Goal: Task Accomplishment & Management: Manage account settings

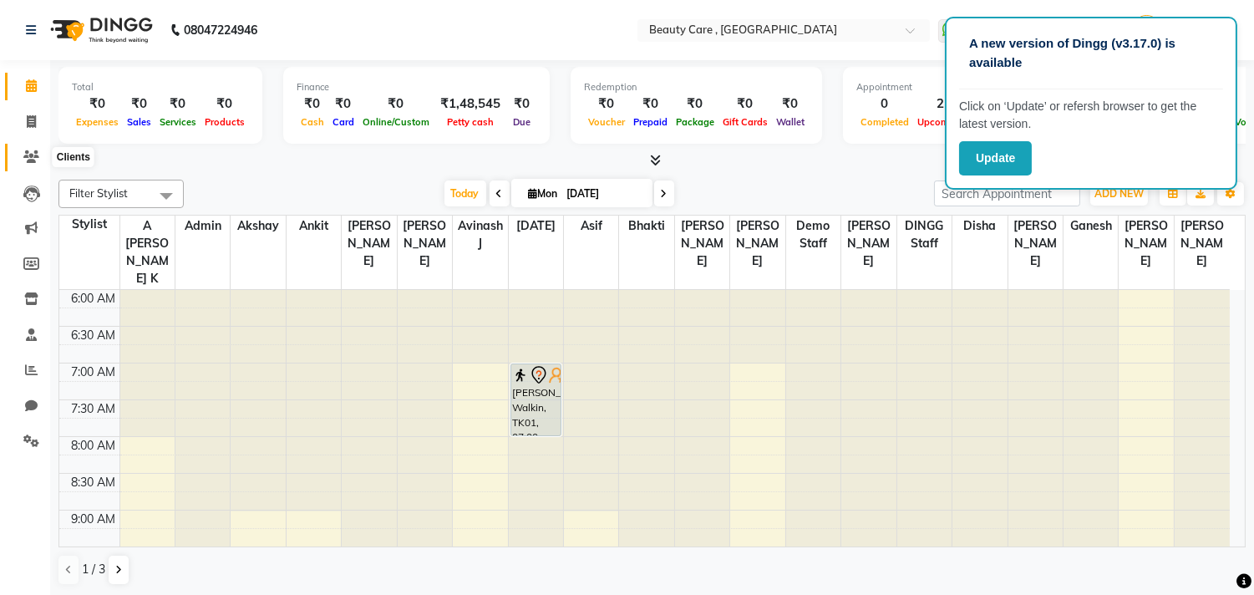
click at [29, 151] on icon at bounding box center [31, 156] width 16 height 13
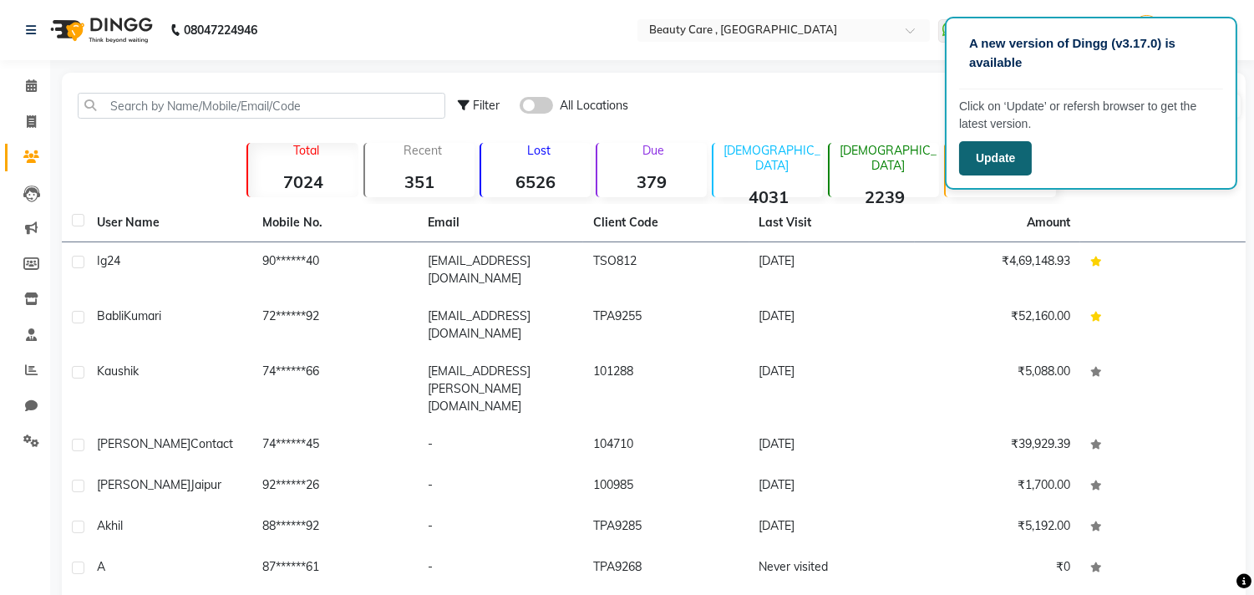
click at [992, 165] on button "Update" at bounding box center [995, 158] width 73 height 34
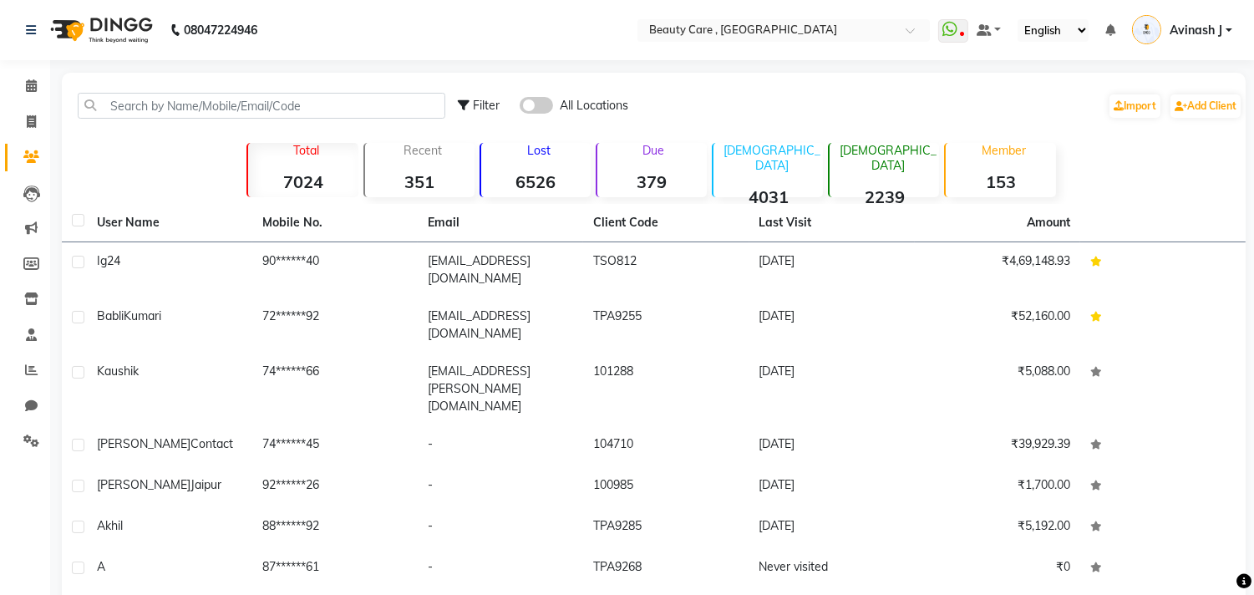
click at [440, 281] on td "[EMAIL_ADDRESS][DOMAIN_NAME]" at bounding box center [500, 269] width 165 height 55
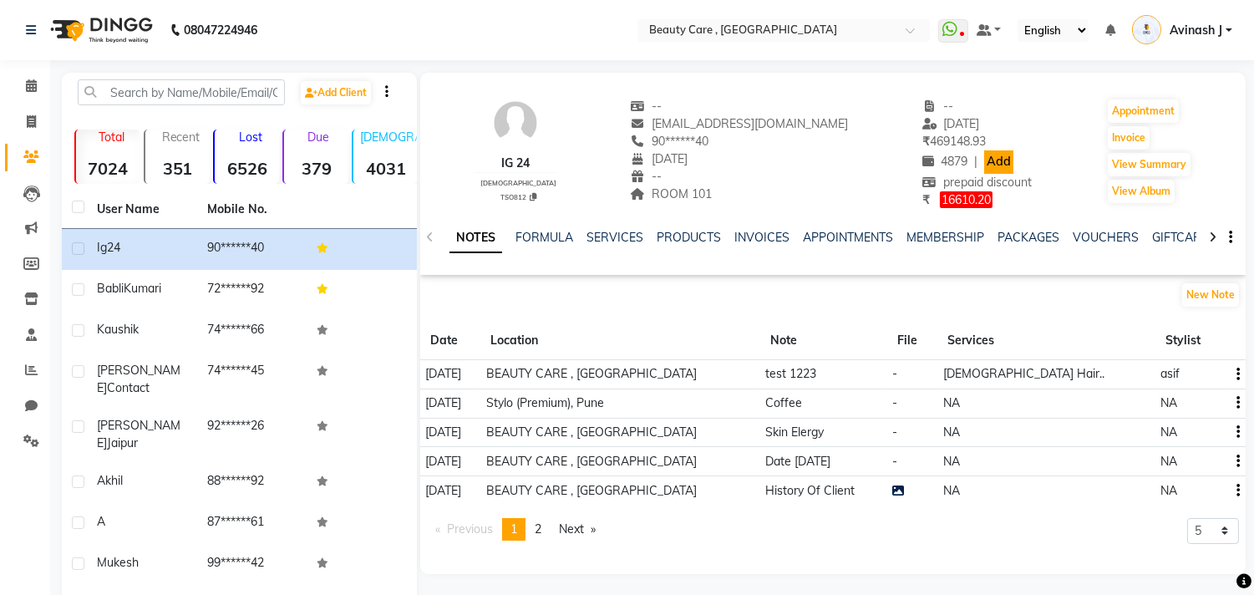
click at [984, 162] on link "Add" at bounding box center [998, 161] width 29 height 23
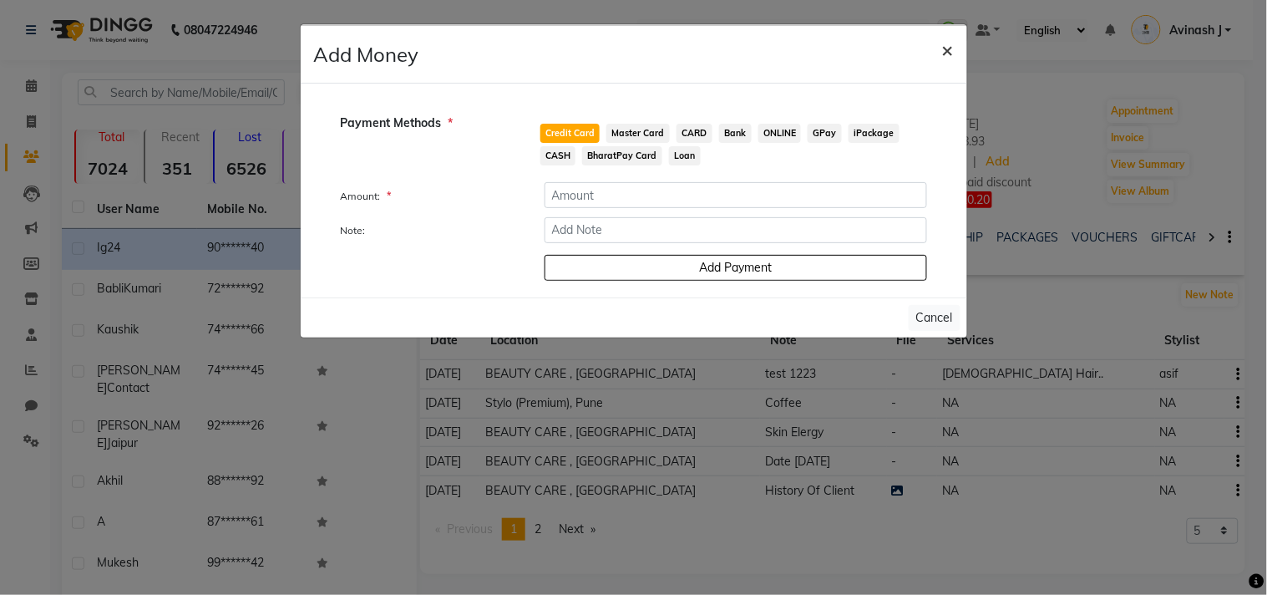
click at [942, 50] on span "×" at bounding box center [948, 49] width 12 height 25
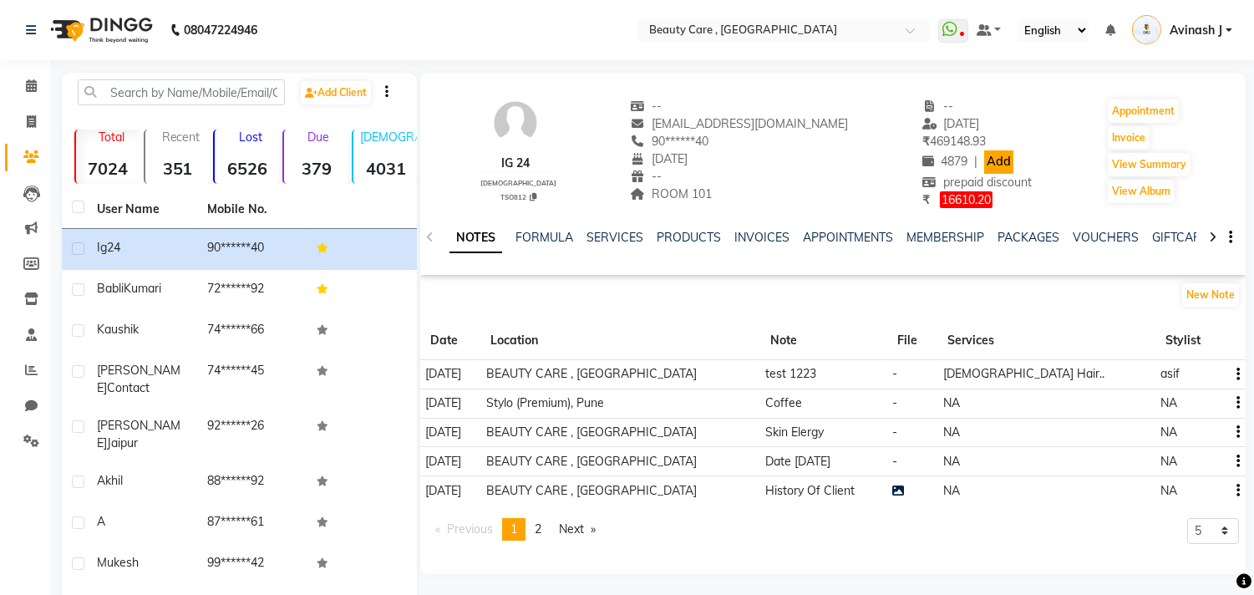
click at [984, 161] on link "Add" at bounding box center [998, 161] width 29 height 23
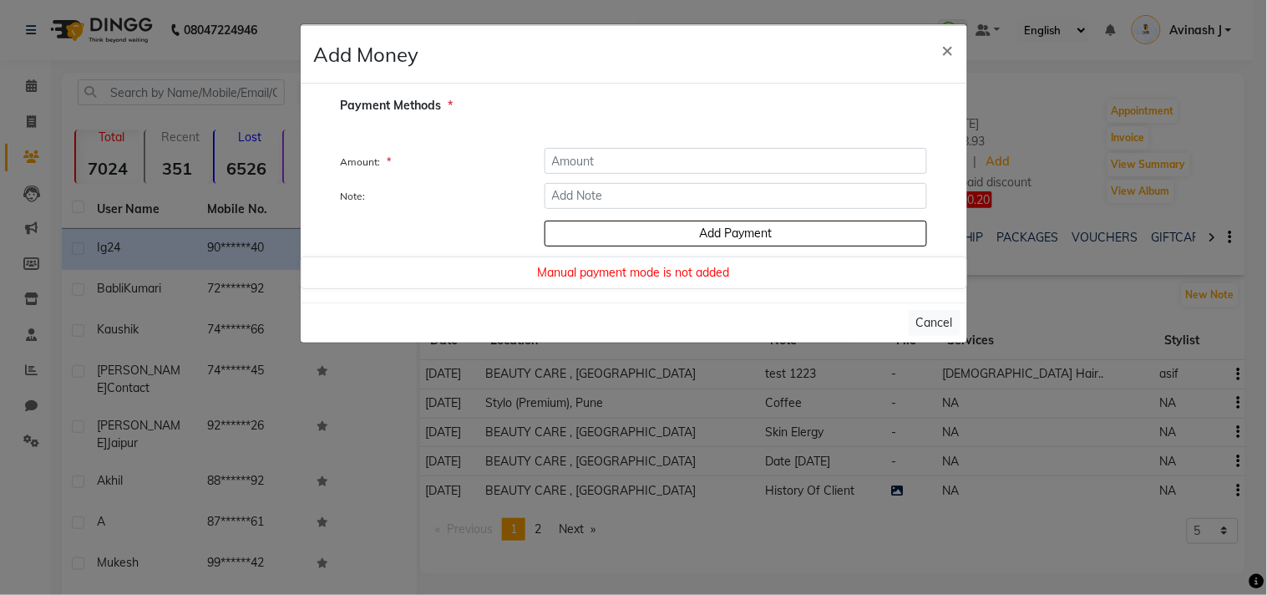
click at [628, 286] on div "Manual payment mode is not added" at bounding box center [634, 272] width 667 height 33
click at [596, 161] on input "number" at bounding box center [736, 161] width 383 height 26
type input "1000"
click at [613, 237] on div "Add Payment" at bounding box center [736, 231] width 408 height 29
click at [697, 234] on div "Add Payment" at bounding box center [736, 231] width 408 height 29
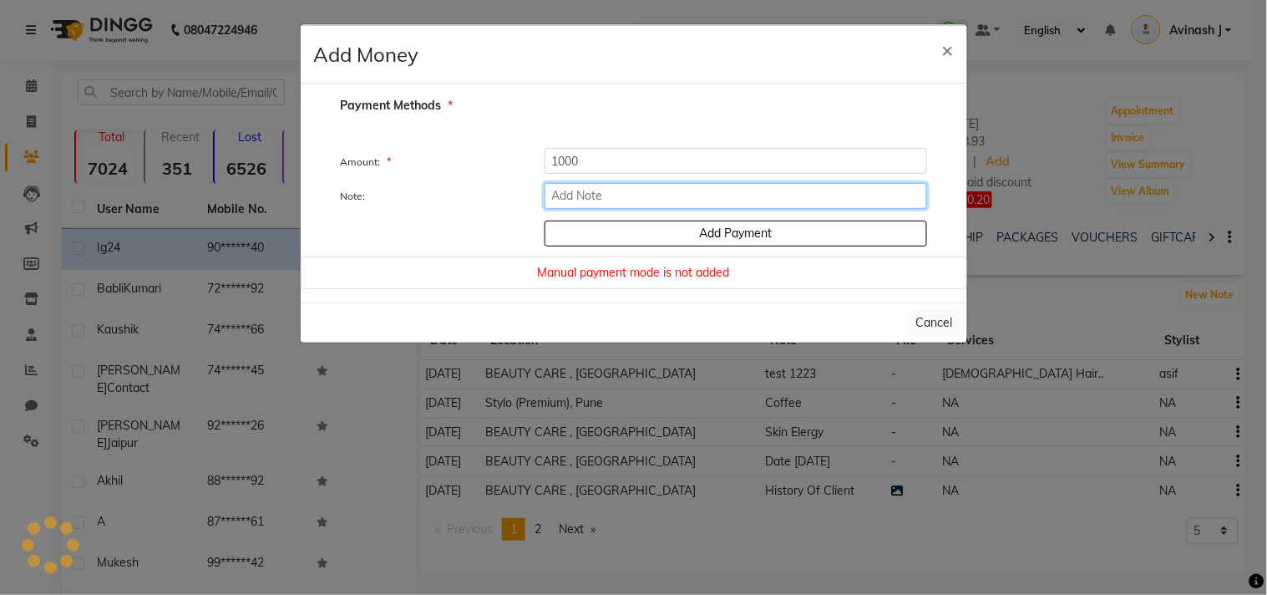
click at [640, 197] on input "Note:" at bounding box center [736, 196] width 383 height 26
type input "wallet amount"
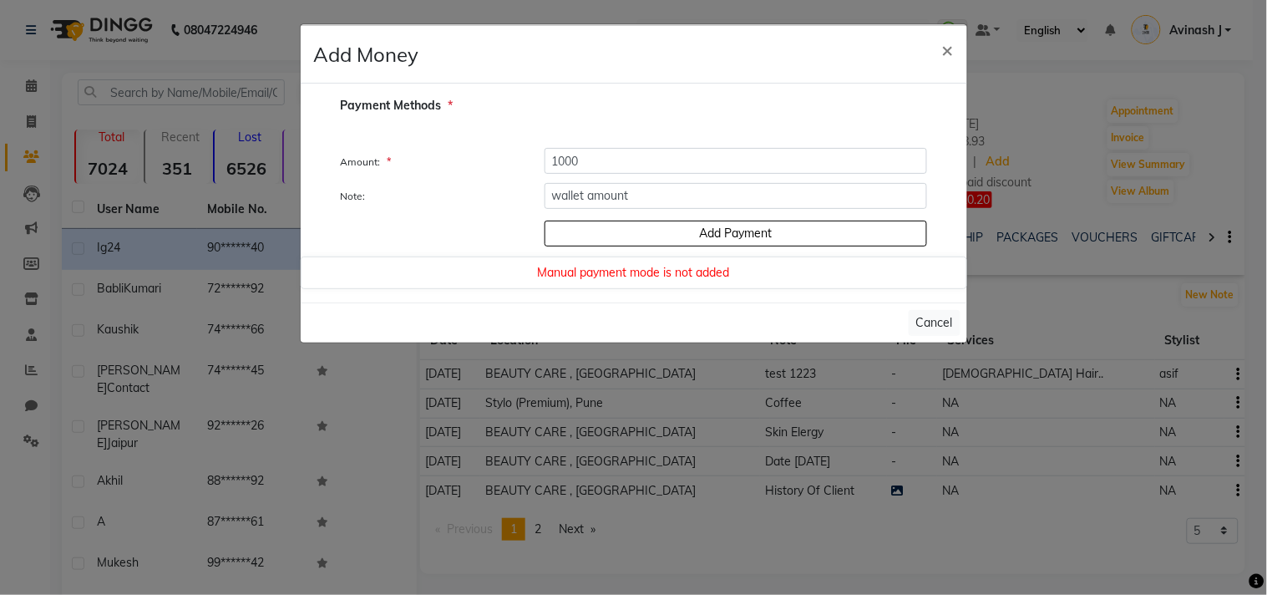
click at [644, 231] on div "Add Payment" at bounding box center [736, 231] width 408 height 29
click at [654, 238] on div "Add Payment" at bounding box center [736, 231] width 408 height 29
click at [633, 274] on div "Manual payment mode is not added" at bounding box center [634, 272] width 667 height 33
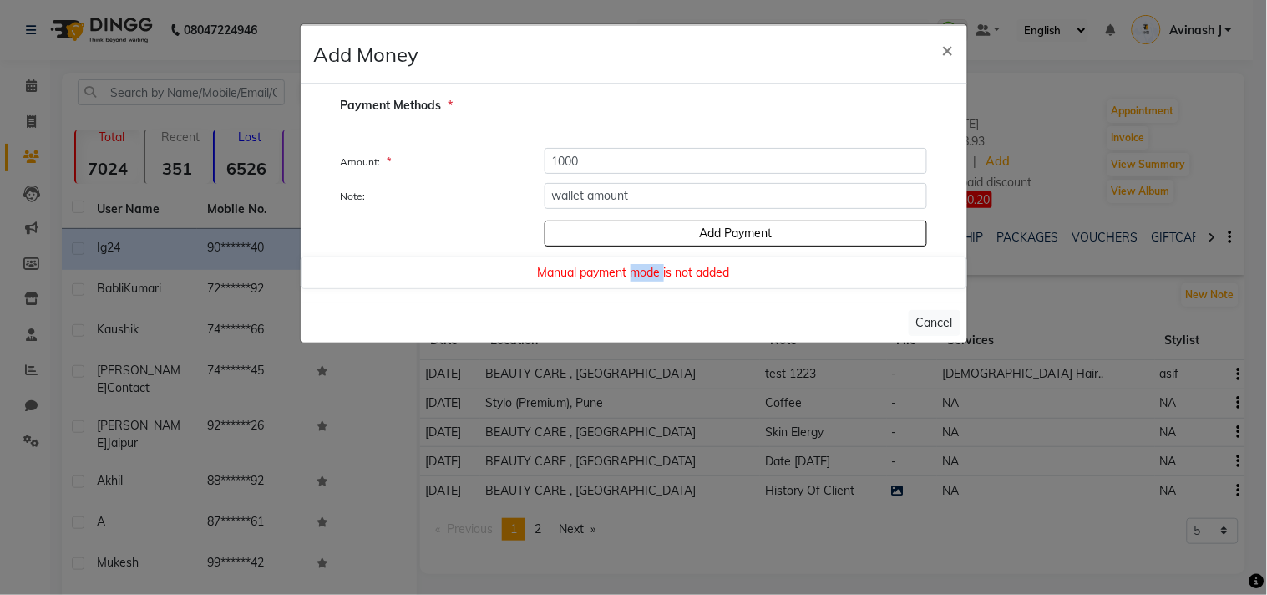
click at [633, 274] on div "Manual payment mode is not added" at bounding box center [634, 272] width 667 height 33
click at [949, 47] on span "×" at bounding box center [948, 49] width 12 height 25
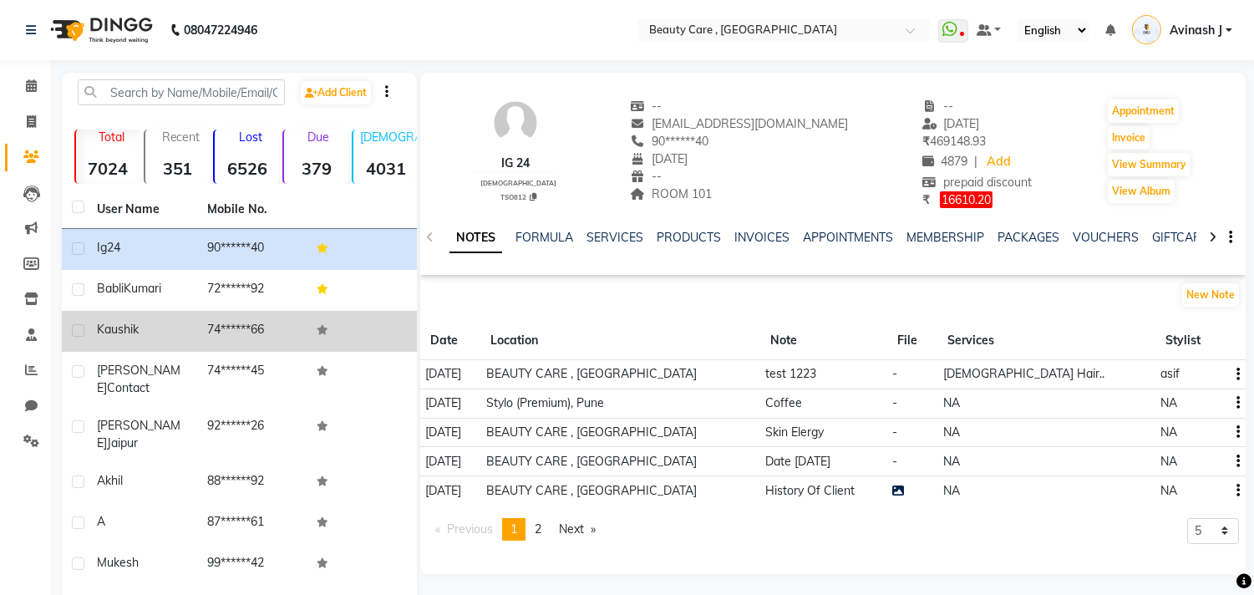
click at [176, 315] on td "Kaushik" at bounding box center [142, 331] width 110 height 41
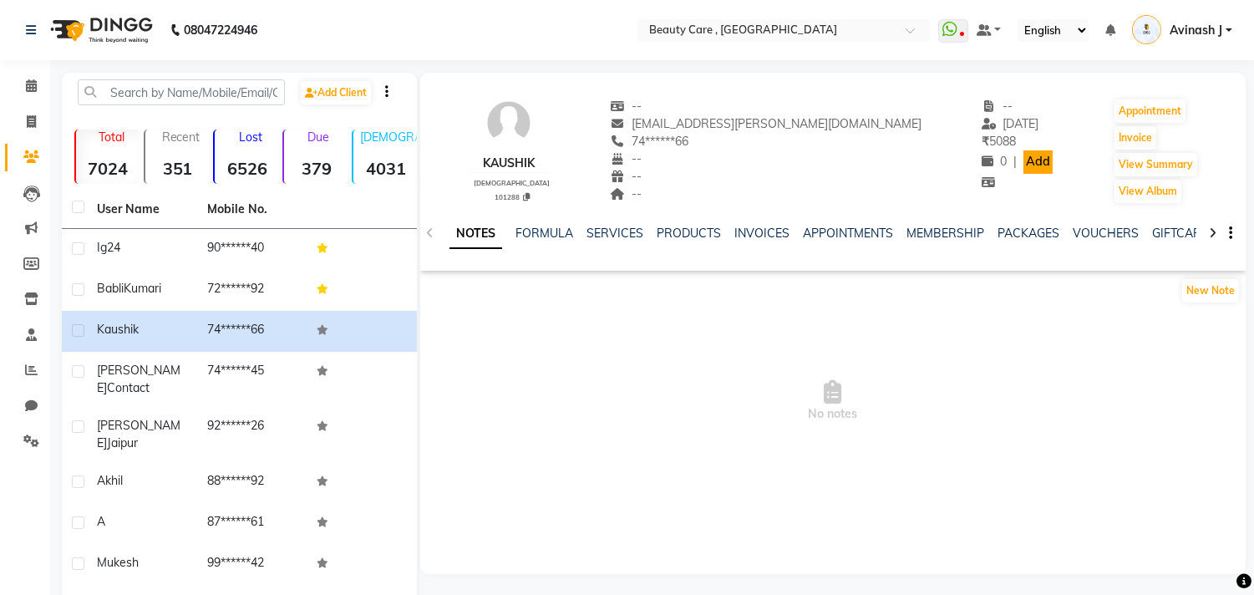
click at [1023, 160] on link "Add" at bounding box center [1037, 161] width 29 height 23
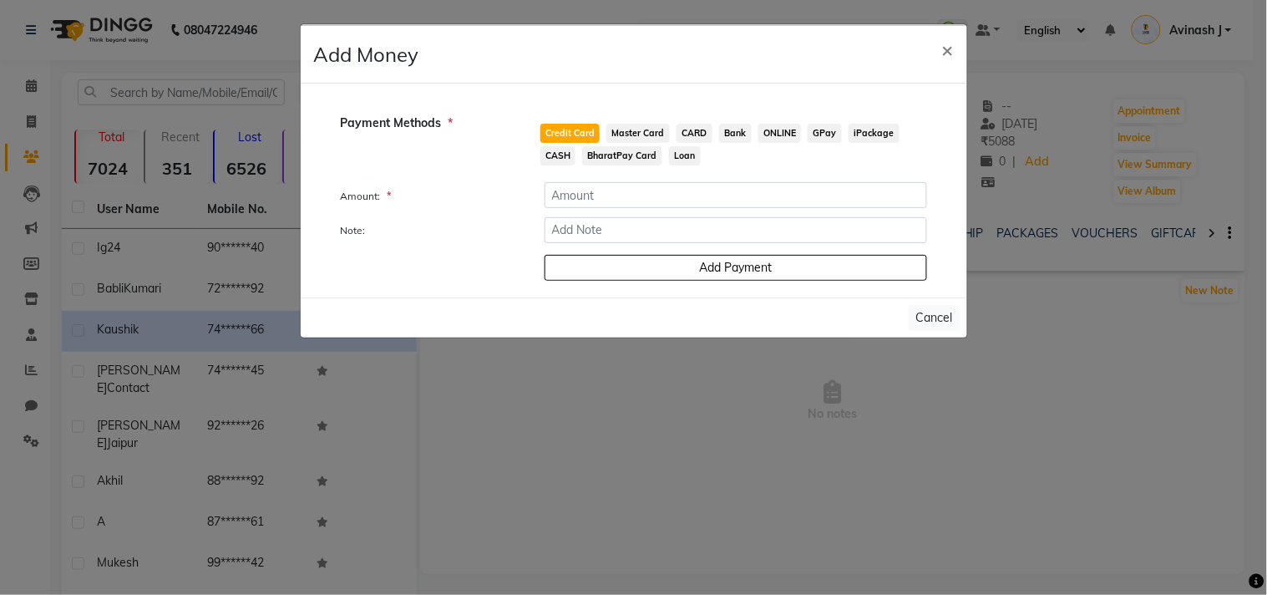
click at [555, 148] on span "CASH" at bounding box center [558, 155] width 36 height 19
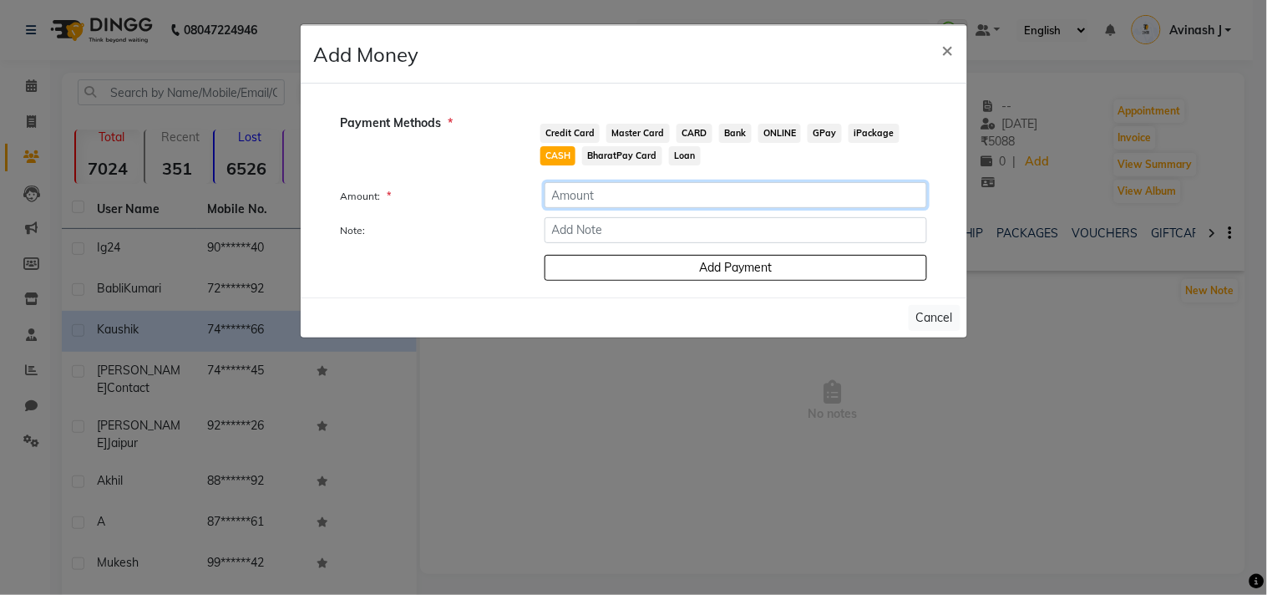
click at [580, 193] on input "number" at bounding box center [736, 195] width 383 height 26
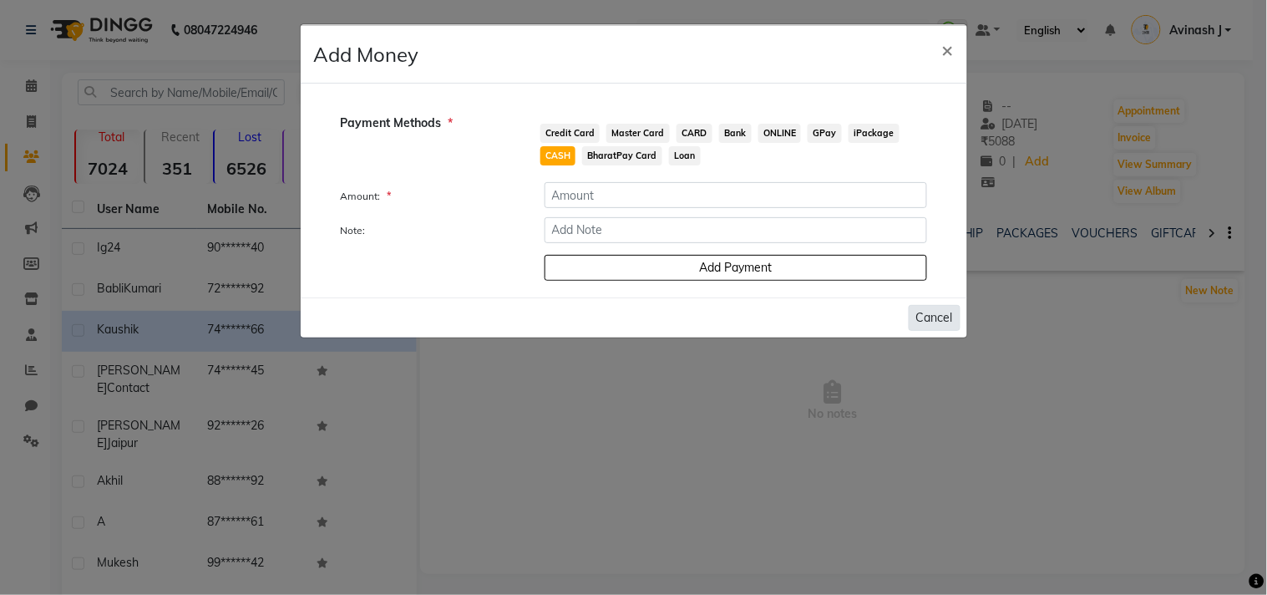
click at [934, 319] on button "Cancel" at bounding box center [935, 318] width 52 height 26
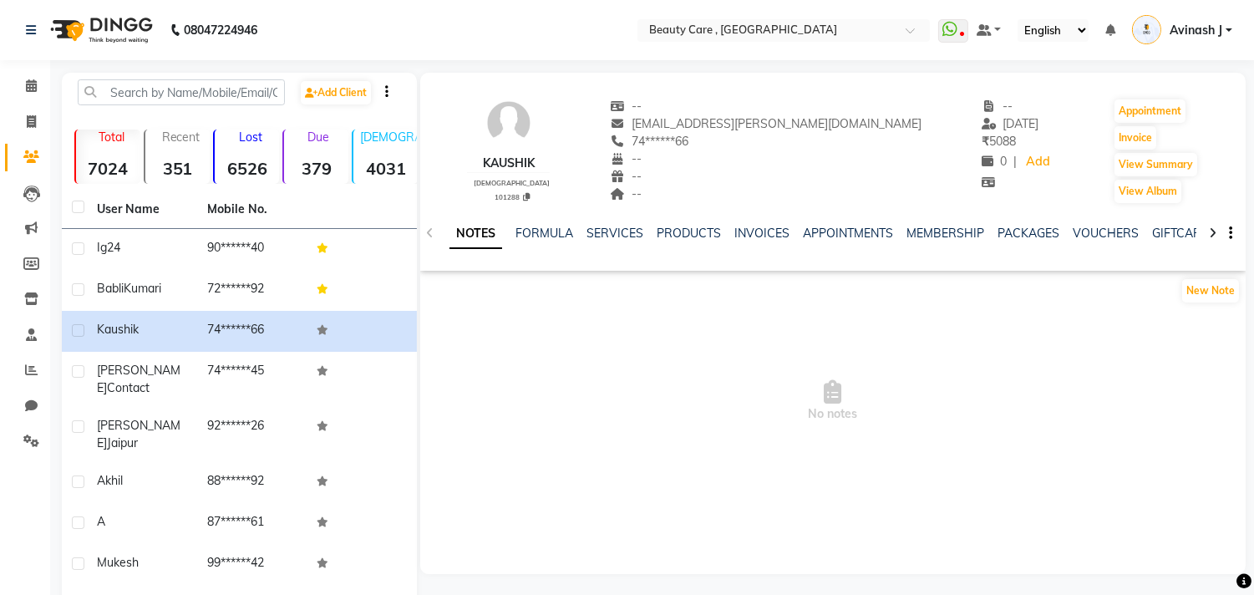
click at [934, 319] on span "No notes" at bounding box center [832, 400] width 825 height 167
